Goal: Information Seeking & Learning: Learn about a topic

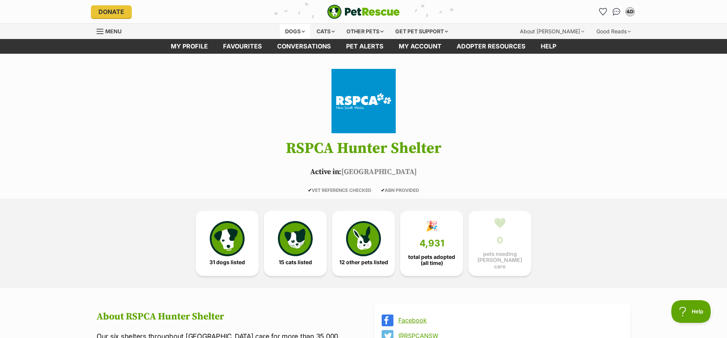
click at [293, 31] on div "Dogs" at bounding box center [295, 31] width 30 height 15
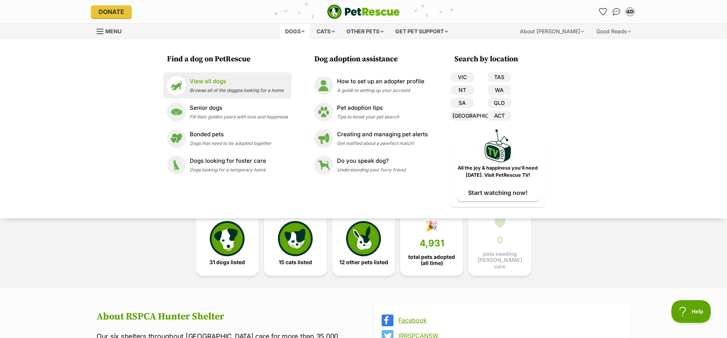
click at [215, 81] on p "View all dogs" at bounding box center [237, 81] width 94 height 9
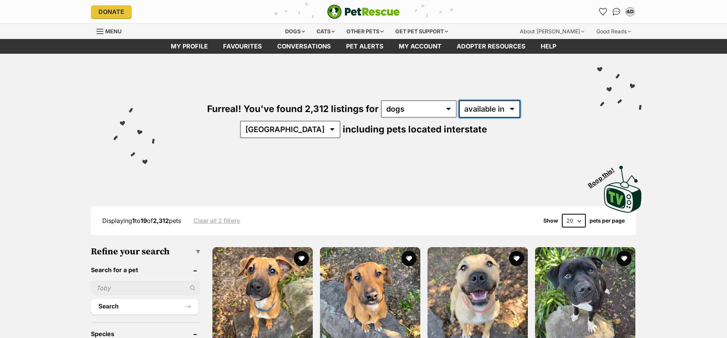
click at [459, 100] on select "available in located in" at bounding box center [489, 108] width 61 height 17
select select "disabled"
click option "located in" at bounding box center [0, 0] width 0 height 0
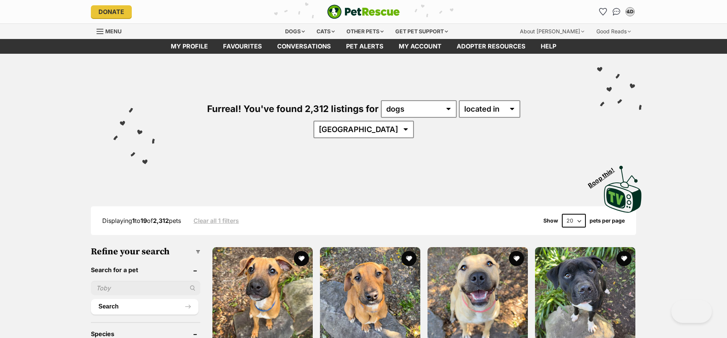
select select "[GEOGRAPHIC_DATA]"
click option "[GEOGRAPHIC_DATA]" at bounding box center [0, 0] width 0 height 0
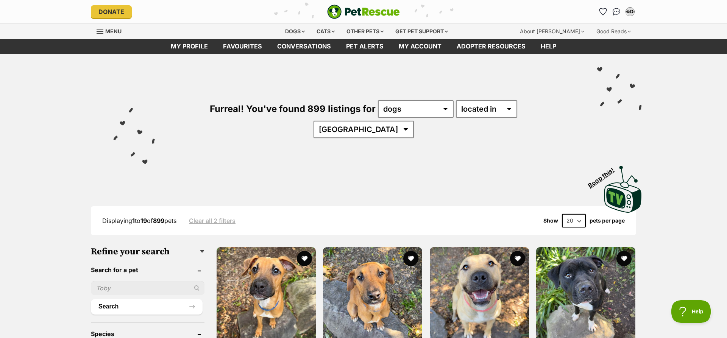
select select "60"
click option "60" at bounding box center [0, 0] width 0 height 0
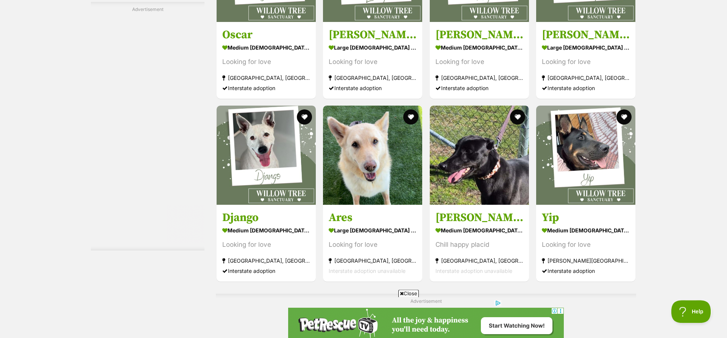
scroll to position [2406, 0]
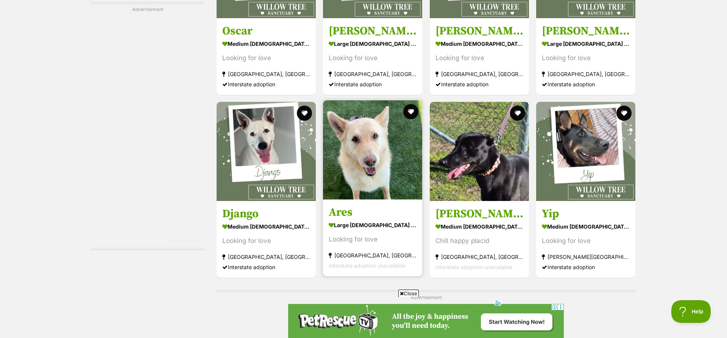
click at [359, 124] on img at bounding box center [372, 149] width 99 height 99
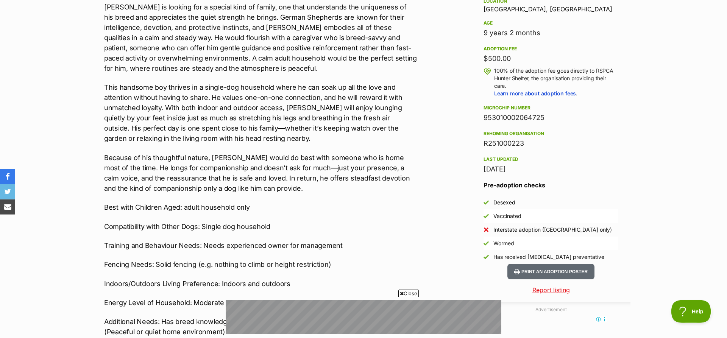
scroll to position [512, 0]
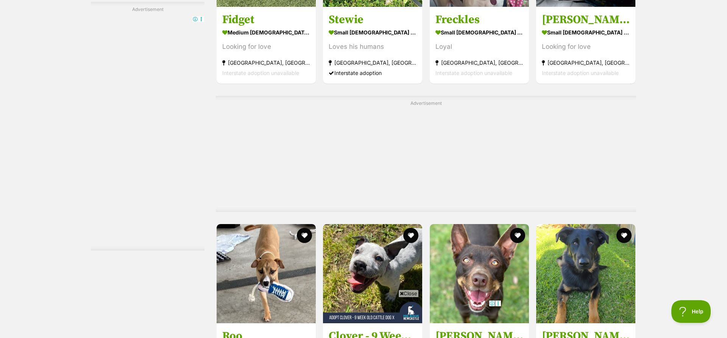
scroll to position [3375, 0]
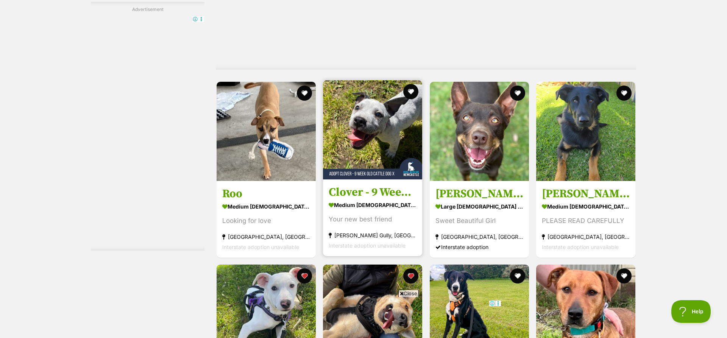
click at [375, 103] on img at bounding box center [372, 129] width 99 height 99
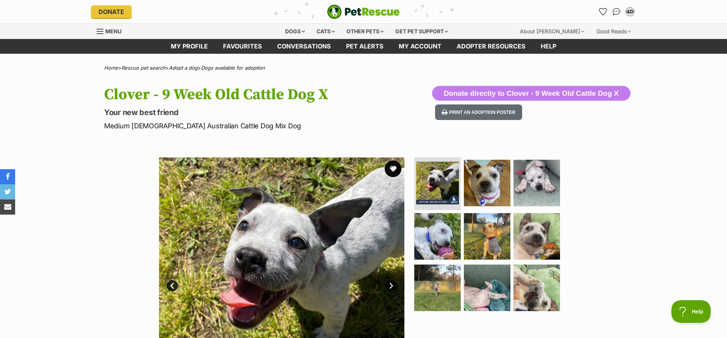
click at [392, 167] on button "favourite" at bounding box center [393, 169] width 17 height 17
click at [390, 283] on link "Next" at bounding box center [390, 285] width 11 height 11
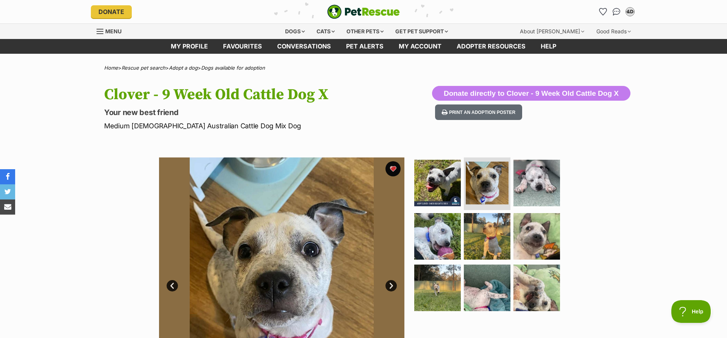
click at [390, 283] on link "Next" at bounding box center [390, 285] width 11 height 11
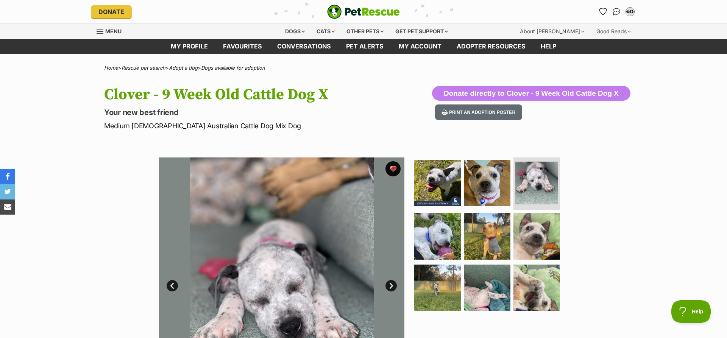
click at [390, 283] on link "Next" at bounding box center [390, 285] width 11 height 11
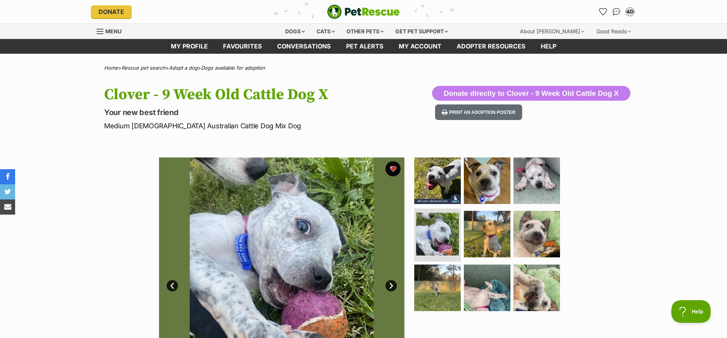
click at [390, 283] on link "Next" at bounding box center [390, 285] width 11 height 11
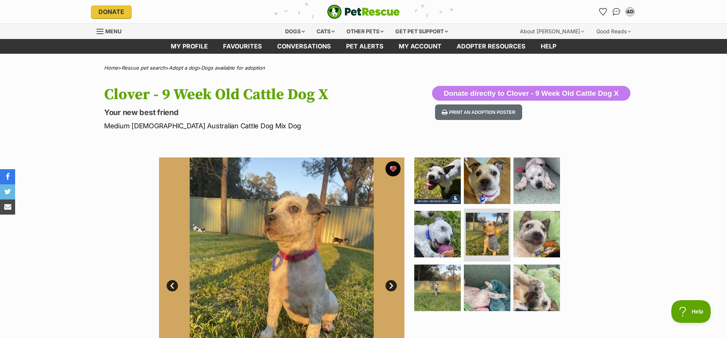
click at [390, 283] on link "Next" at bounding box center [390, 285] width 11 height 11
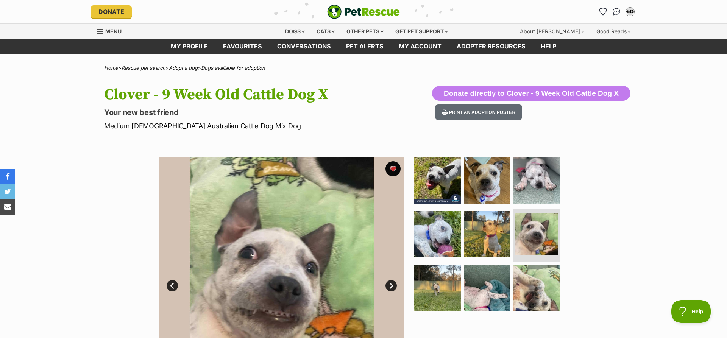
click at [390, 283] on link "Next" at bounding box center [390, 285] width 11 height 11
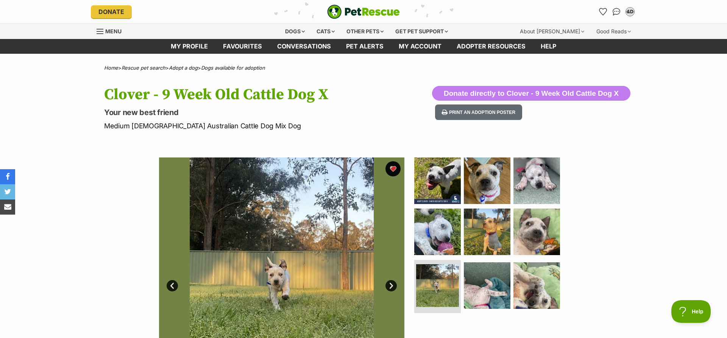
click at [390, 283] on link "Next" at bounding box center [390, 285] width 11 height 11
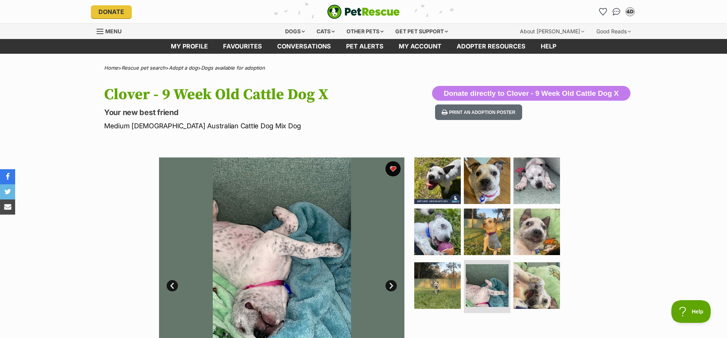
click at [390, 283] on link "Next" at bounding box center [390, 285] width 11 height 11
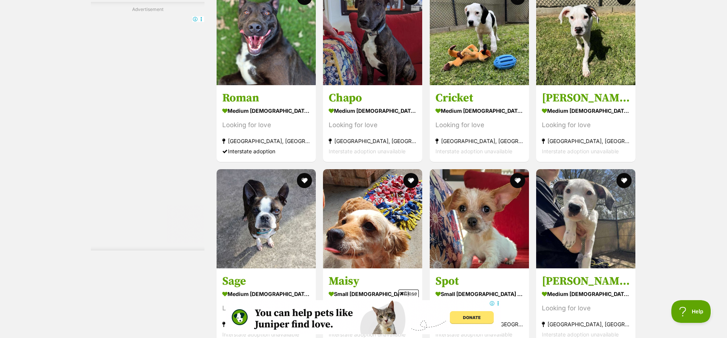
scroll to position [2999, 0]
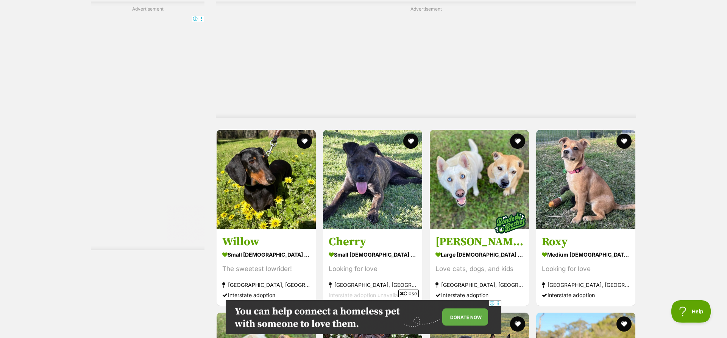
scroll to position [2602, 0]
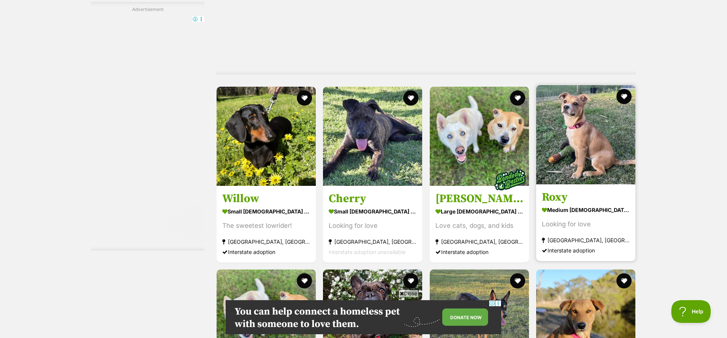
click at [587, 139] on img at bounding box center [585, 134] width 99 height 99
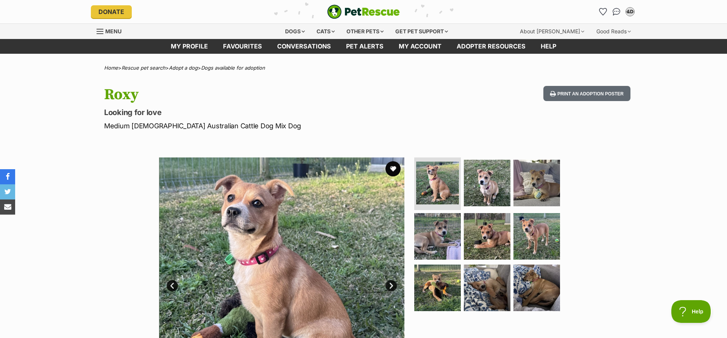
click at [392, 288] on link "Next" at bounding box center [390, 285] width 11 height 11
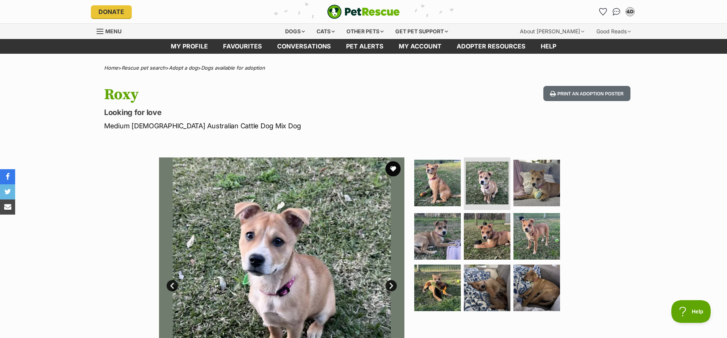
click at [392, 288] on link "Next" at bounding box center [390, 285] width 11 height 11
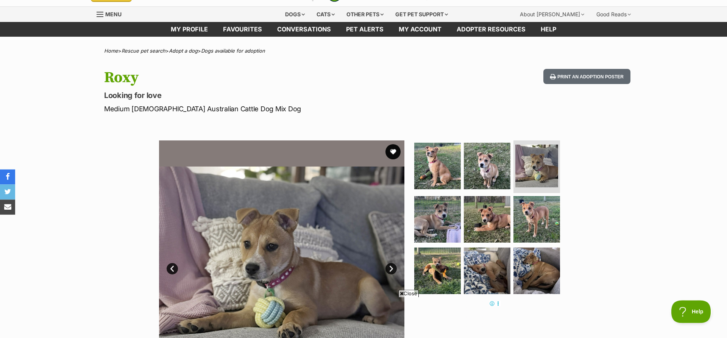
scroll to position [19, 0]
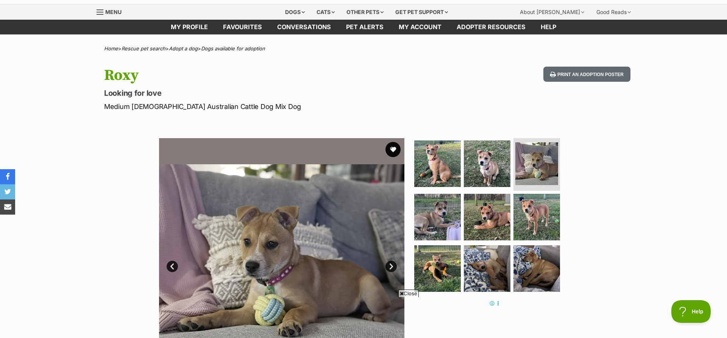
click at [393, 263] on link "Next" at bounding box center [390, 266] width 11 height 11
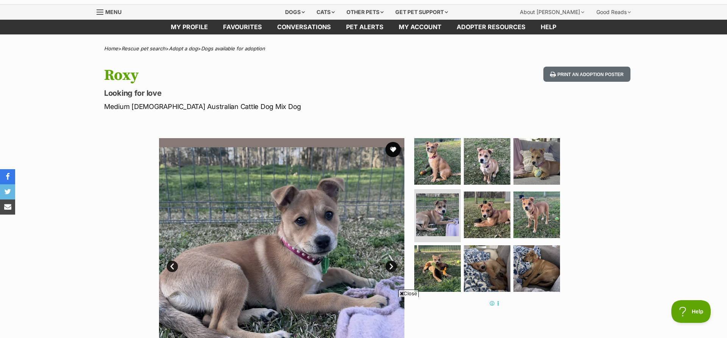
click at [393, 263] on link "Next" at bounding box center [390, 266] width 11 height 11
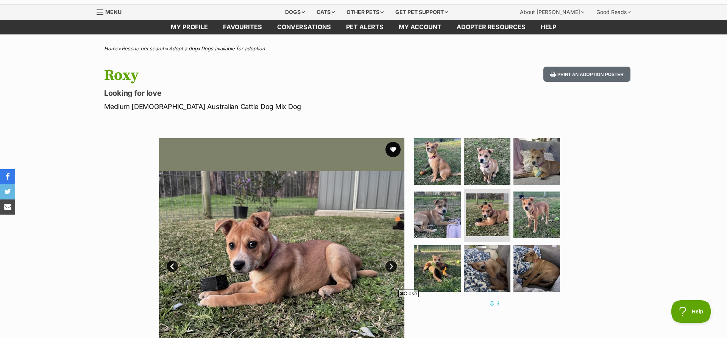
click at [393, 263] on link "Next" at bounding box center [390, 266] width 11 height 11
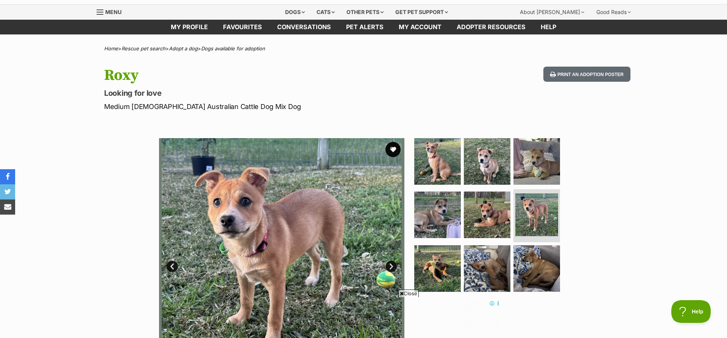
click at [393, 263] on link "Next" at bounding box center [390, 266] width 11 height 11
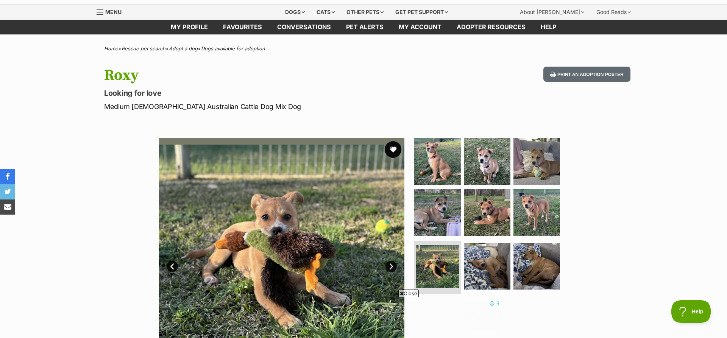
click at [394, 149] on button "favourite" at bounding box center [393, 149] width 17 height 17
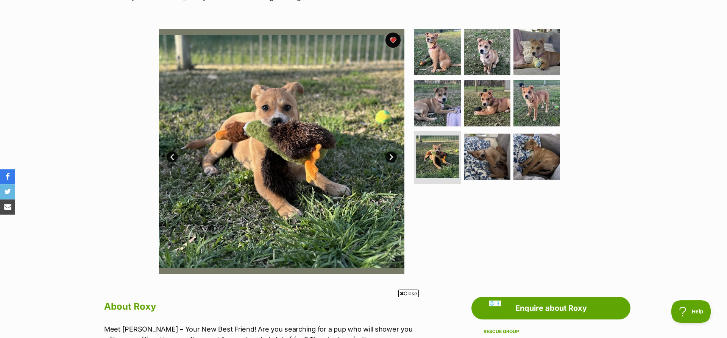
scroll to position [132, 0]
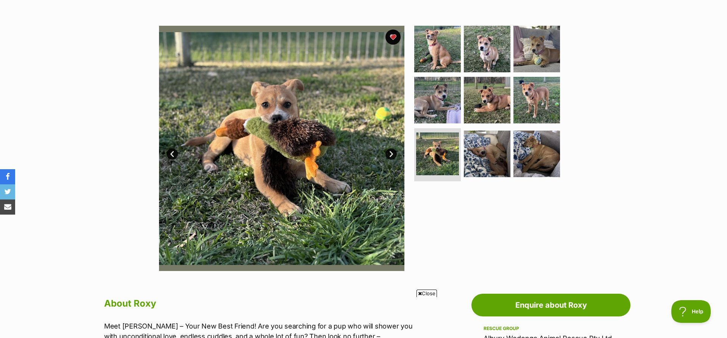
click at [393, 156] on link "Next" at bounding box center [390, 153] width 11 height 11
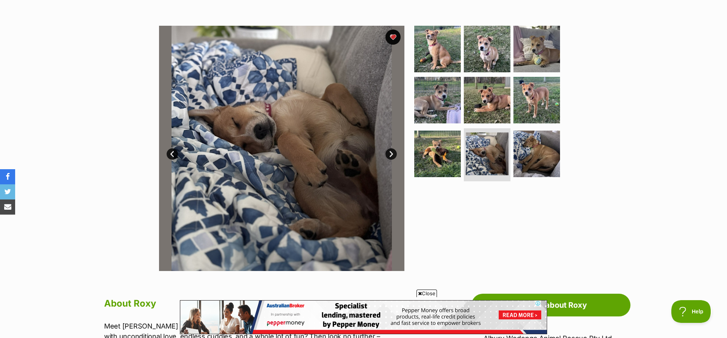
scroll to position [0, 0]
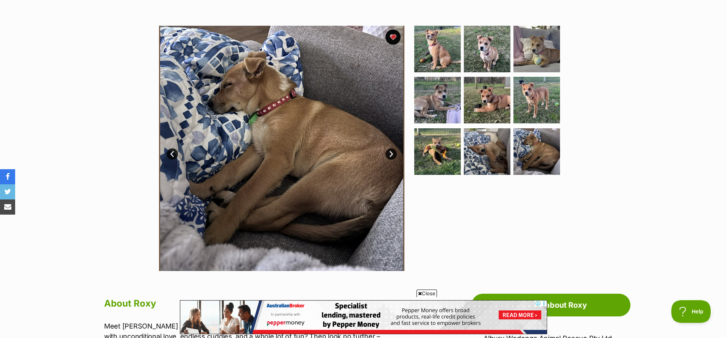
click at [393, 156] on link "Next" at bounding box center [390, 153] width 11 height 11
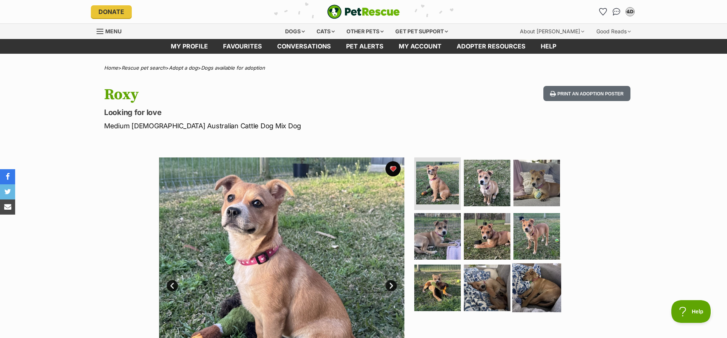
click at [537, 291] on img at bounding box center [536, 288] width 49 height 49
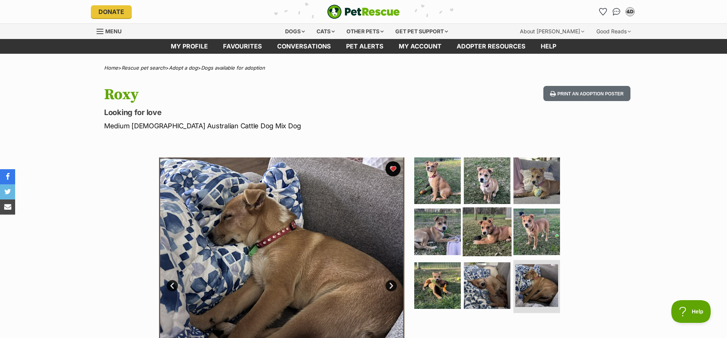
click at [492, 239] on img at bounding box center [487, 232] width 49 height 49
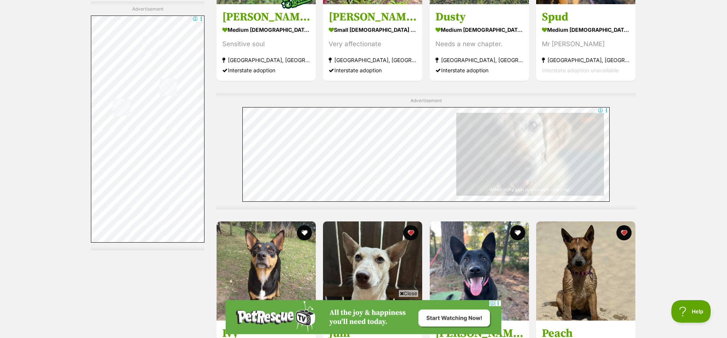
scroll to position [2992, 0]
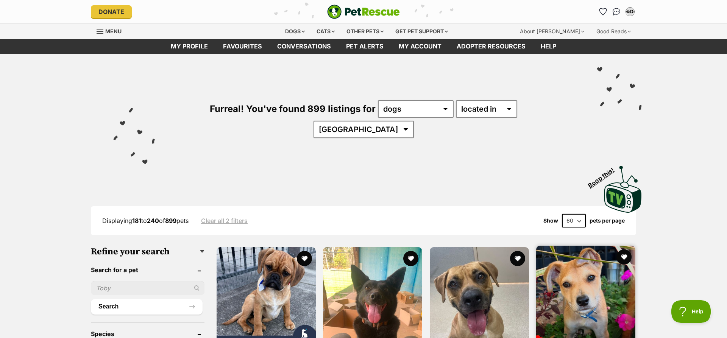
click at [591, 275] on img at bounding box center [585, 295] width 99 height 99
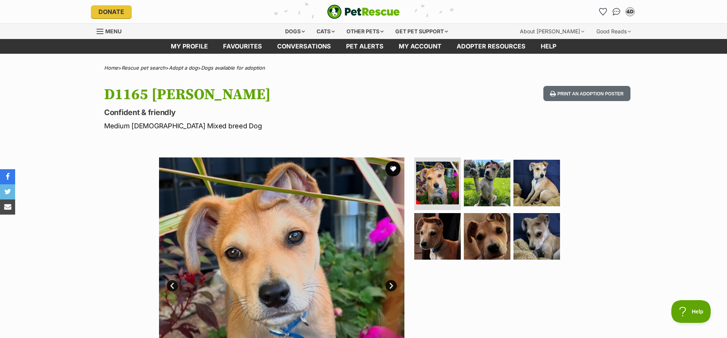
click at [392, 289] on link "Next" at bounding box center [390, 285] width 11 height 11
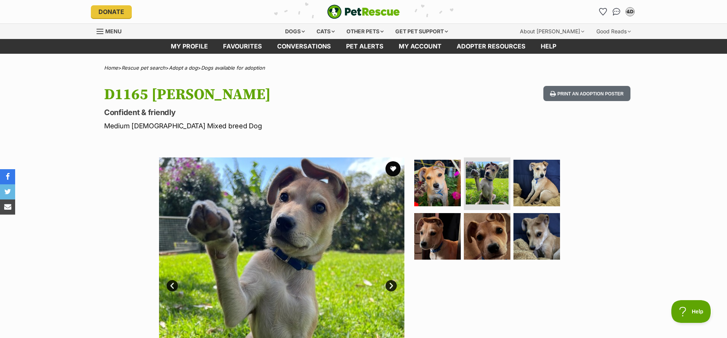
click at [392, 289] on link "Next" at bounding box center [390, 285] width 11 height 11
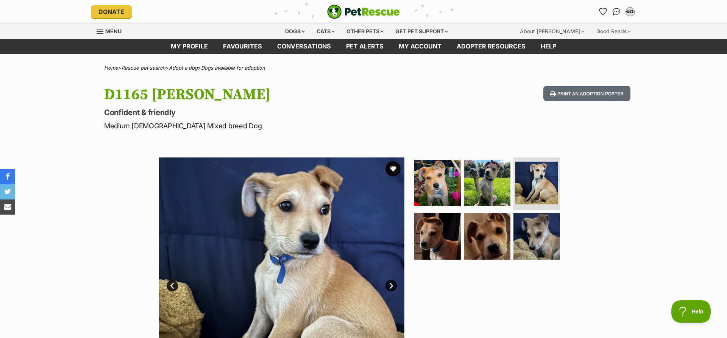
click at [392, 289] on link "Next" at bounding box center [390, 285] width 11 height 11
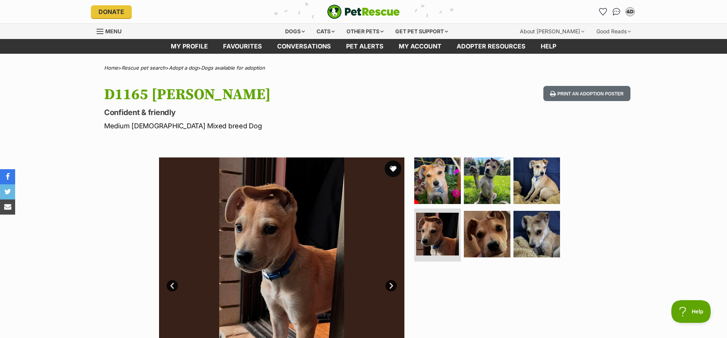
click at [391, 167] on button "favourite" at bounding box center [393, 169] width 17 height 17
